Goal: Check status

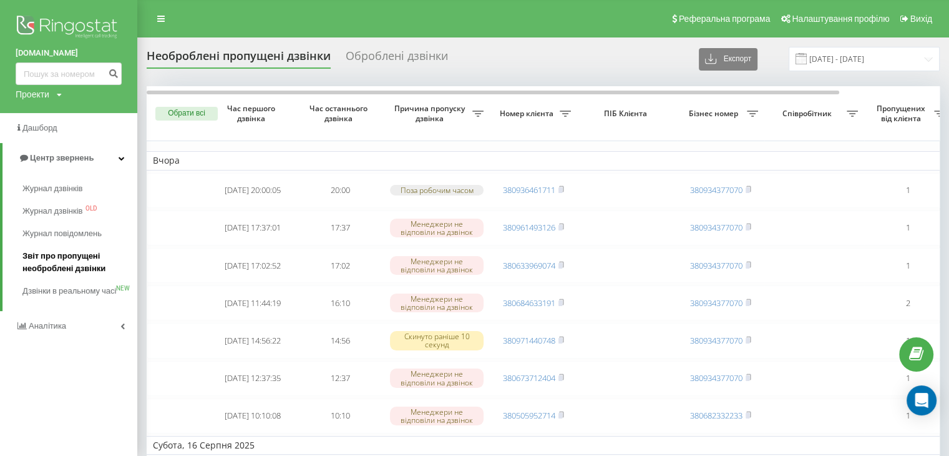
click at [36, 255] on span "Звіт про пропущені необроблені дзвінки" at bounding box center [76, 262] width 109 height 25
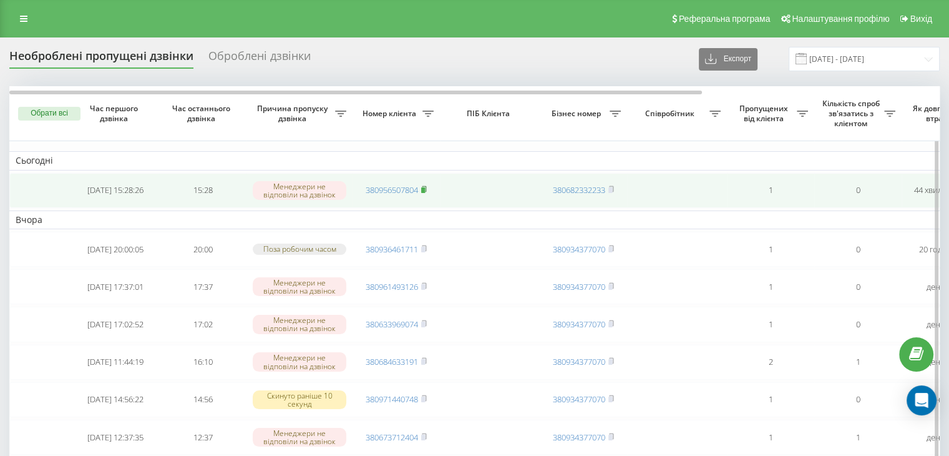
click at [424, 189] on rect at bounding box center [423, 190] width 4 height 6
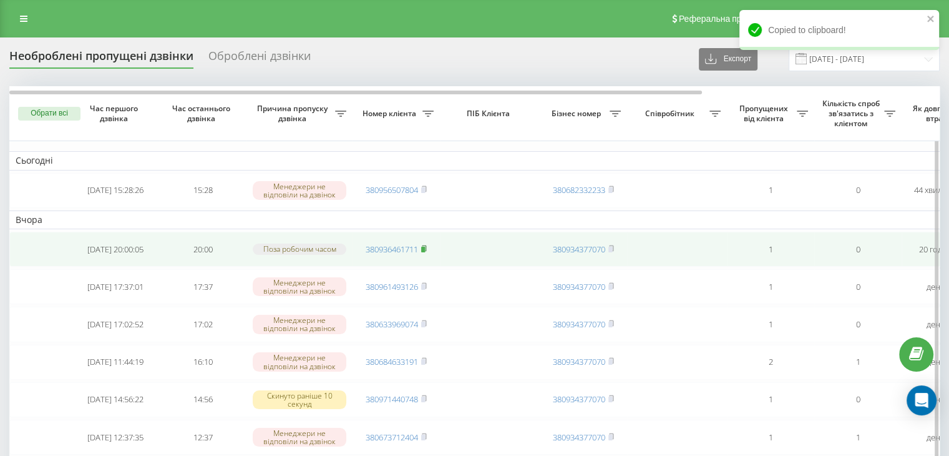
click at [427, 245] on icon at bounding box center [424, 248] width 6 height 7
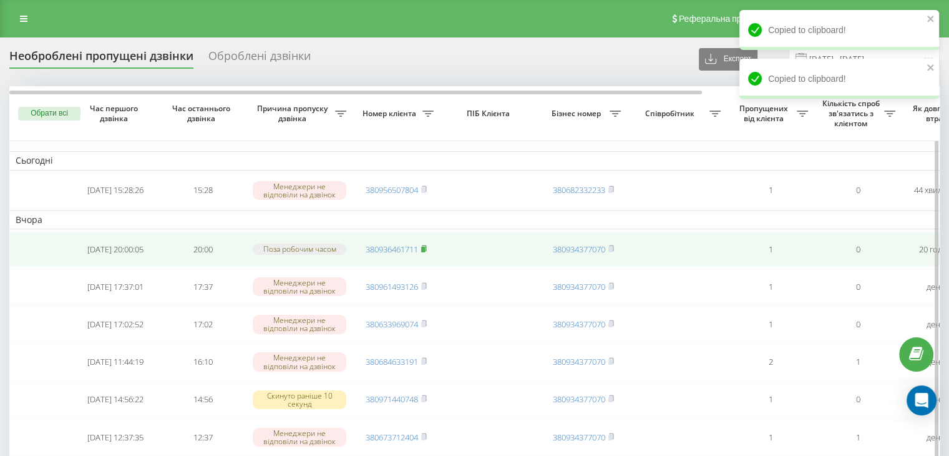
click at [427, 245] on icon at bounding box center [424, 248] width 6 height 7
